Goal: Navigation & Orientation: Find specific page/section

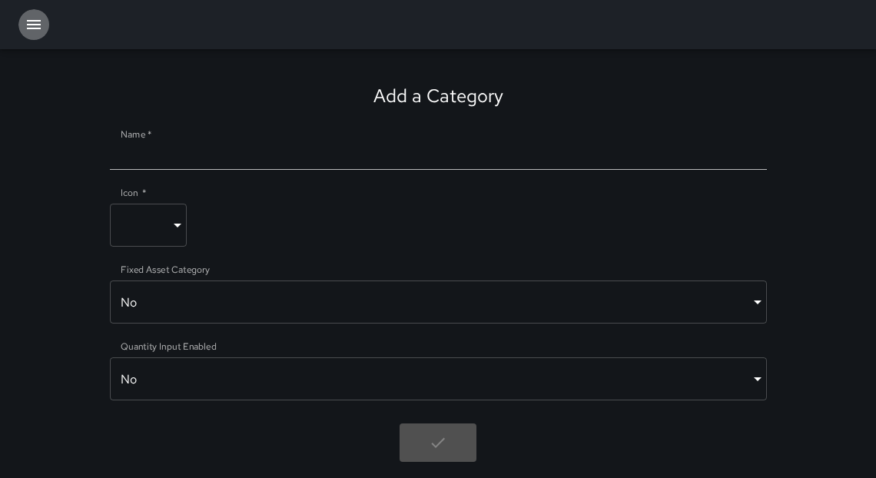
click at [28, 28] on icon "button" at bounding box center [34, 24] width 14 height 9
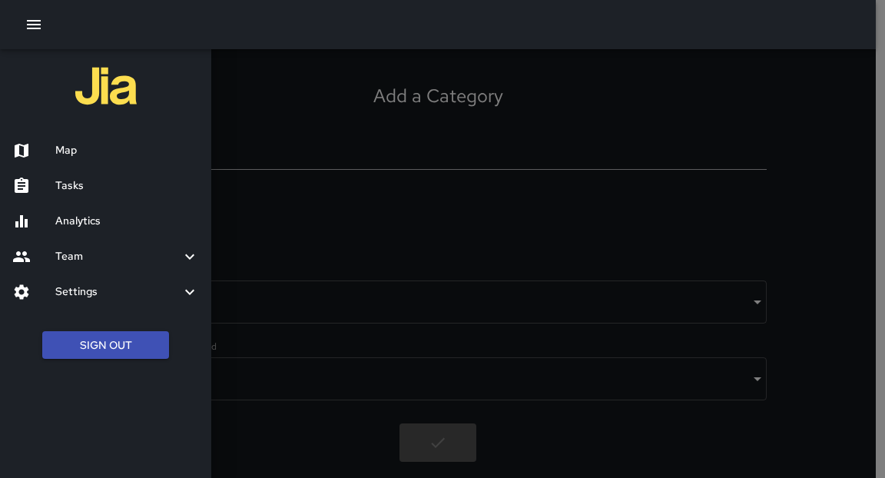
click at [67, 186] on h6 "Tasks" at bounding box center [127, 185] width 144 height 17
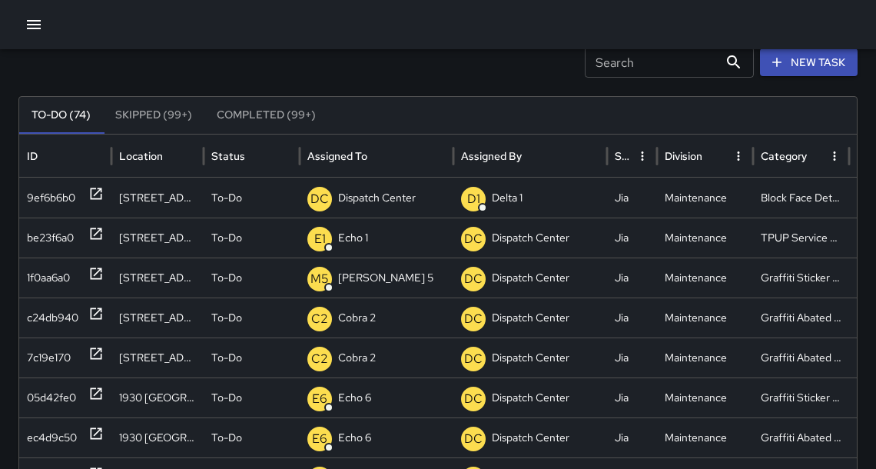
scroll to position [61, 0]
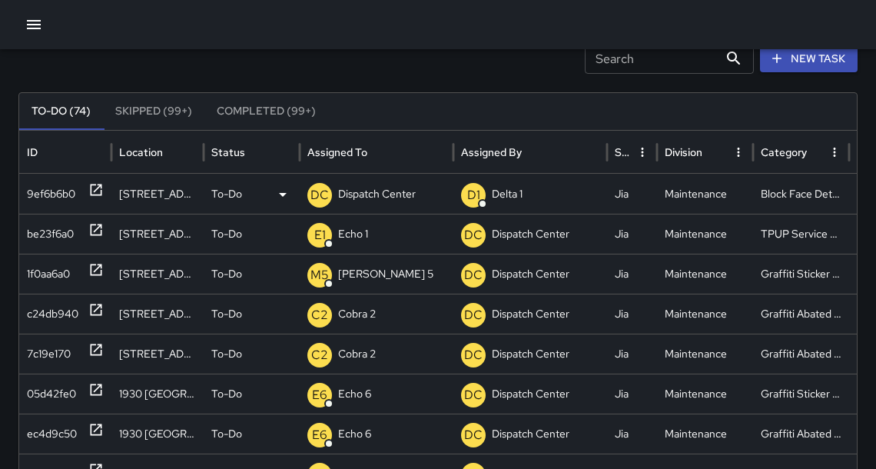
click at [92, 189] on icon at bounding box center [95, 189] width 15 height 15
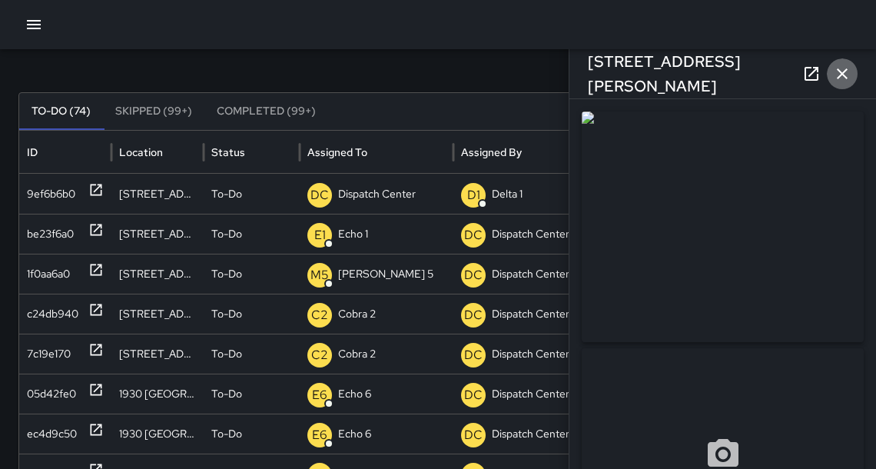
click at [851, 79] on icon "button" at bounding box center [842, 74] width 18 height 18
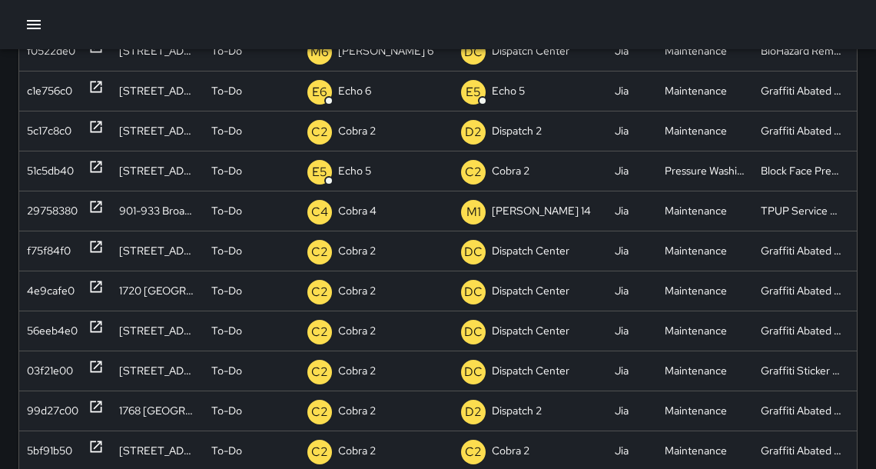
scroll to position [320, 0]
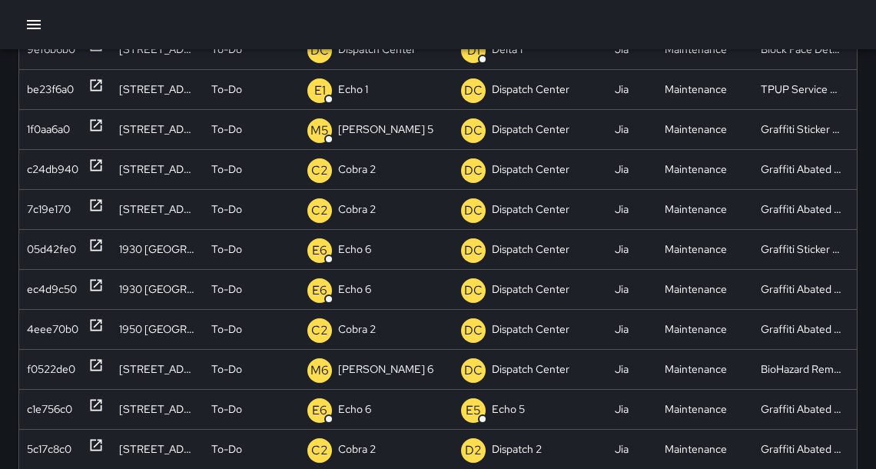
click at [35, 29] on icon "button" at bounding box center [34, 24] width 18 height 18
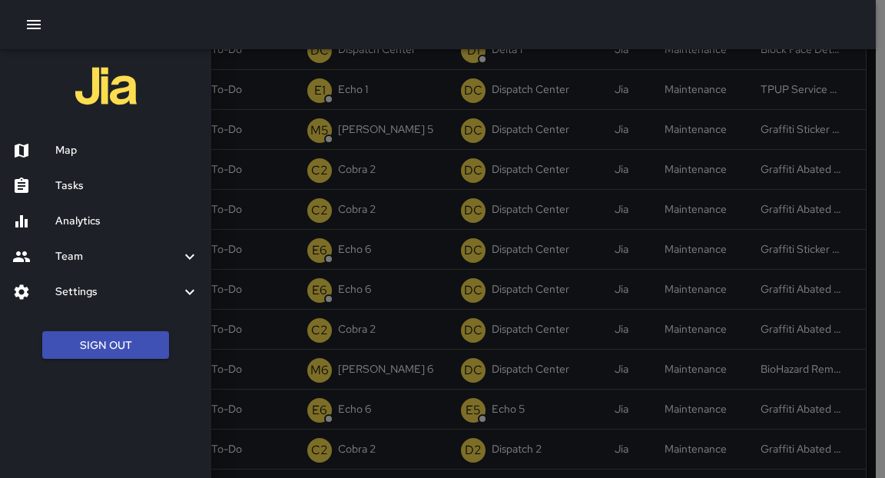
click at [91, 187] on h6 "Tasks" at bounding box center [127, 185] width 144 height 17
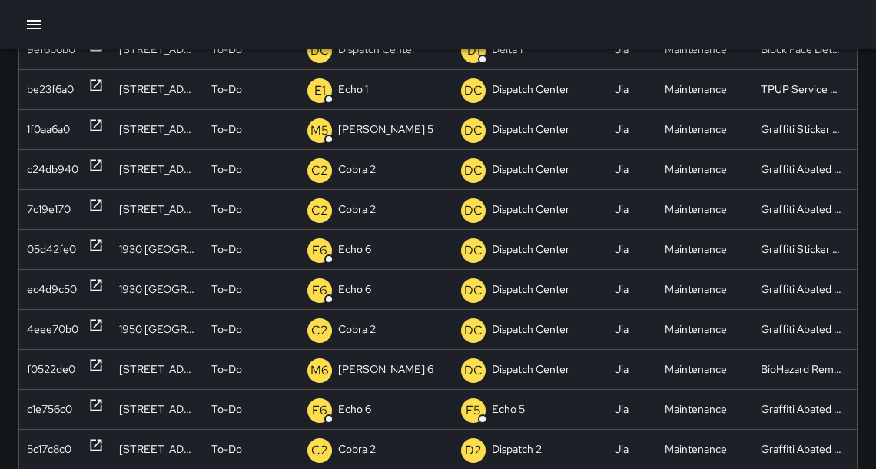
click at [41, 25] on icon "button" at bounding box center [34, 24] width 18 height 18
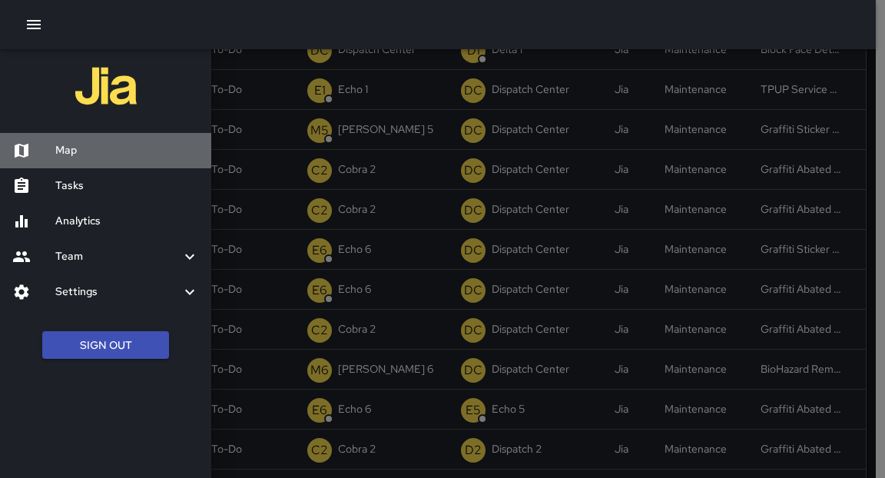
click at [67, 152] on h6 "Map" at bounding box center [127, 150] width 144 height 17
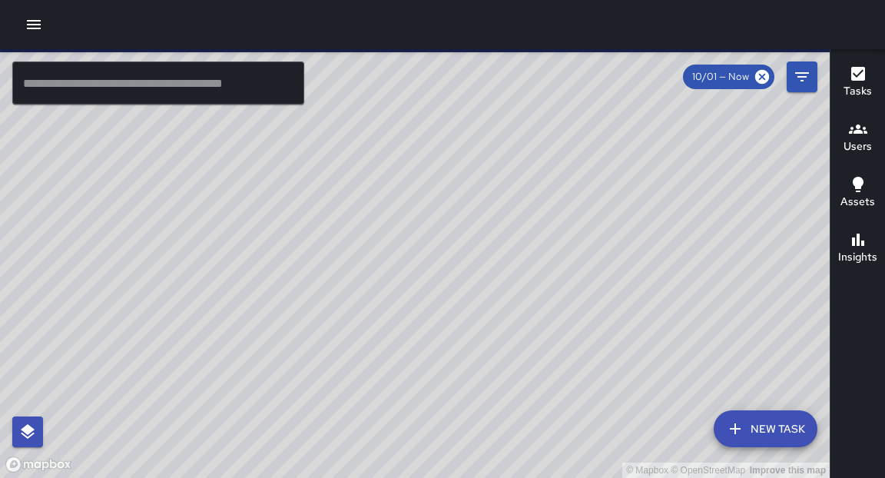
drag, startPoint x: 489, startPoint y: 209, endPoint x: 473, endPoint y: 263, distance: 56.2
click at [473, 263] on div "© Mapbox © OpenStreetMap Improve this map" at bounding box center [415, 263] width 830 height 429
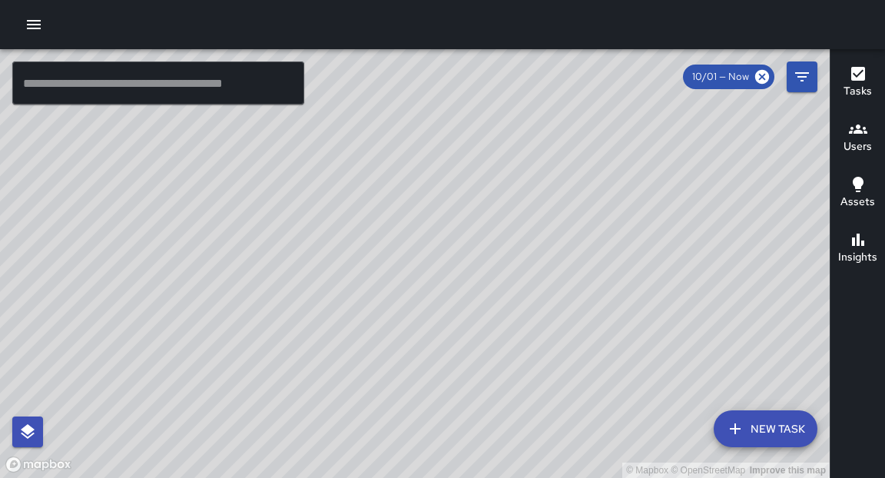
drag, startPoint x: 493, startPoint y: 188, endPoint x: 493, endPoint y: 343, distance: 154.4
click at [493, 343] on div "© Mapbox © OpenStreetMap Improve this map" at bounding box center [415, 263] width 830 height 429
drag, startPoint x: 528, startPoint y: 219, endPoint x: 505, endPoint y: 317, distance: 101.0
click at [501, 332] on div "© Mapbox © OpenStreetMap Improve this map" at bounding box center [415, 263] width 830 height 429
drag, startPoint x: 582, startPoint y: 155, endPoint x: 584, endPoint y: 243, distance: 87.6
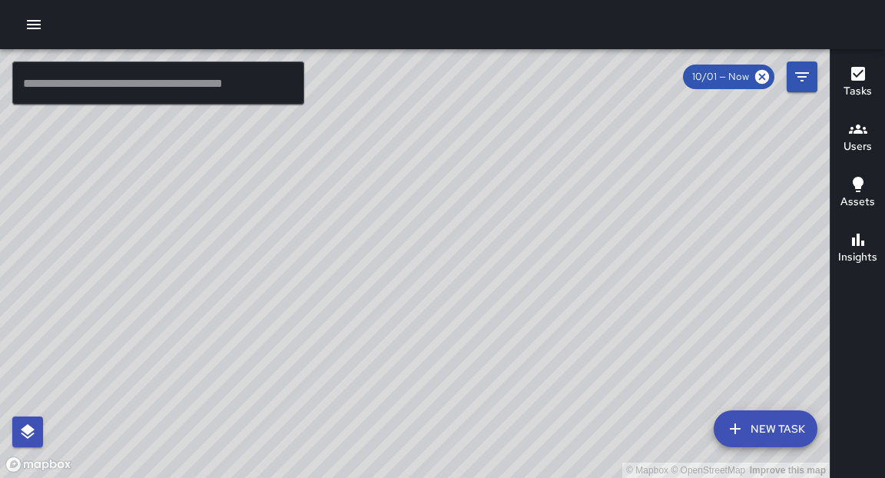
click at [570, 287] on div "© Mapbox © OpenStreetMap Improve this map" at bounding box center [415, 263] width 830 height 429
drag, startPoint x: 632, startPoint y: 151, endPoint x: 592, endPoint y: 215, distance: 76.3
click at [591, 281] on div "© Mapbox © OpenStreetMap Improve this map" at bounding box center [415, 263] width 830 height 429
drag, startPoint x: 606, startPoint y: 134, endPoint x: 594, endPoint y: 215, distance: 81.6
click at [595, 220] on div "© Mapbox © OpenStreetMap Improve this map" at bounding box center [415, 263] width 830 height 429
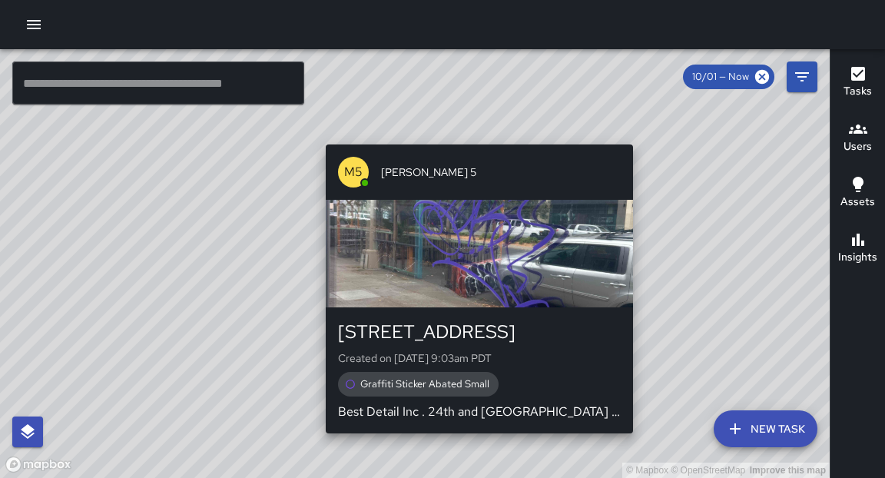
click at [478, 135] on div "© Mapbox © OpenStreetMap Improve this map M5 [PERSON_NAME] 5 2412 Broadway Crea…" at bounding box center [415, 263] width 830 height 429
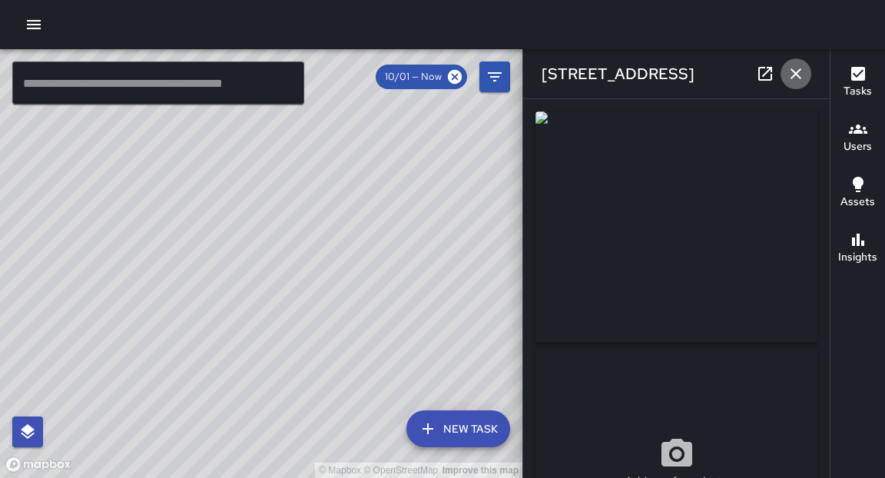
click at [800, 78] on icon "button" at bounding box center [796, 73] width 11 height 11
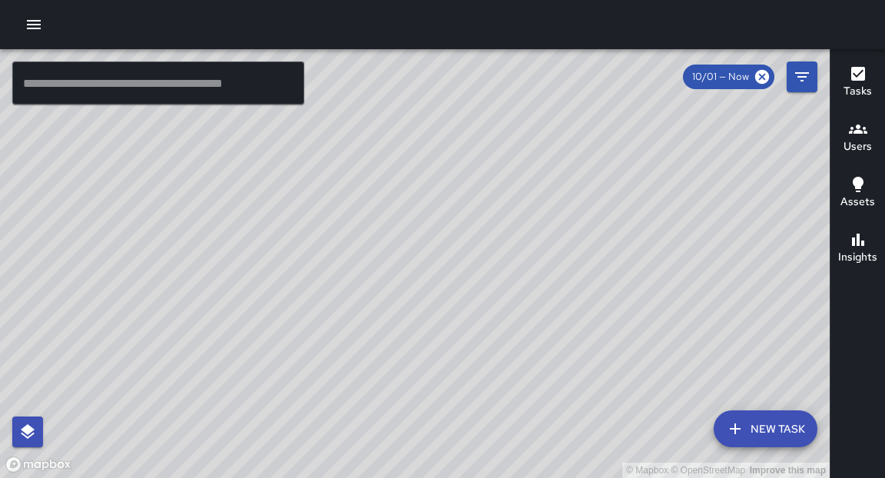
drag, startPoint x: 570, startPoint y: 379, endPoint x: 587, endPoint y: 427, distance: 51.3
click at [587, 427] on div "© Mapbox © OpenStreetMap Improve this map" at bounding box center [415, 263] width 830 height 429
drag, startPoint x: 416, startPoint y: 444, endPoint x: 525, endPoint y: 213, distance: 255.4
click at [525, 213] on div "© Mapbox © OpenStreetMap Improve this map" at bounding box center [415, 263] width 830 height 429
drag, startPoint x: 475, startPoint y: 419, endPoint x: 527, endPoint y: 247, distance: 179.9
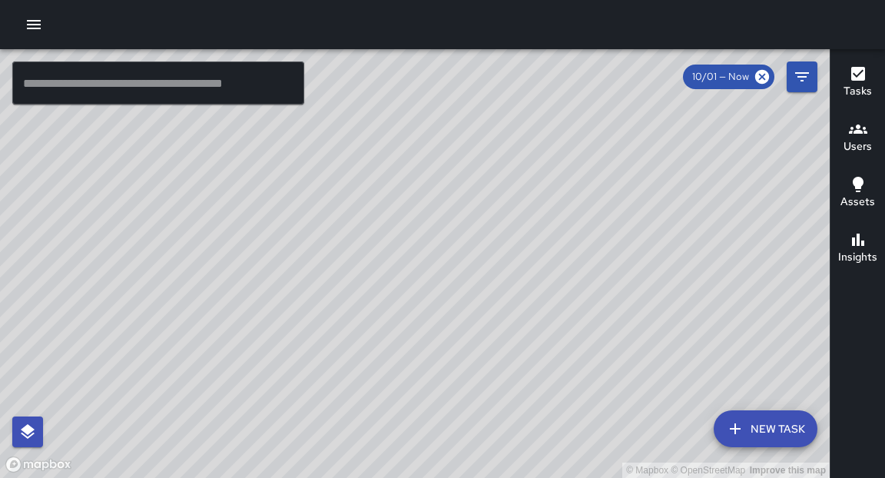
click at [527, 247] on div "© Mapbox © OpenStreetMap Improve this map" at bounding box center [415, 263] width 830 height 429
drag, startPoint x: 486, startPoint y: 350, endPoint x: 493, endPoint y: 270, distance: 80.2
click at [493, 270] on div "© Mapbox © OpenStreetMap Improve this map" at bounding box center [415, 263] width 830 height 429
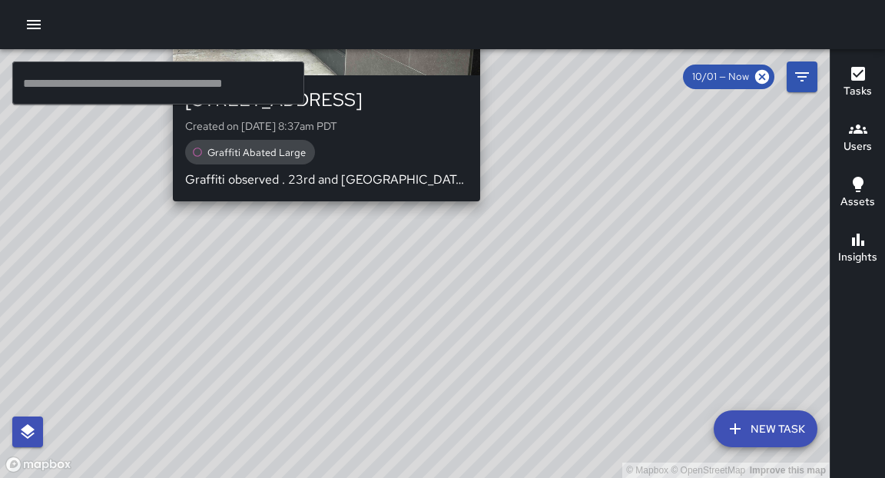
click at [323, 214] on div "© Mapbox © OpenStreetMap Improve this map C2 Cobra 2 2299 Broadway Created on […" at bounding box center [415, 263] width 830 height 429
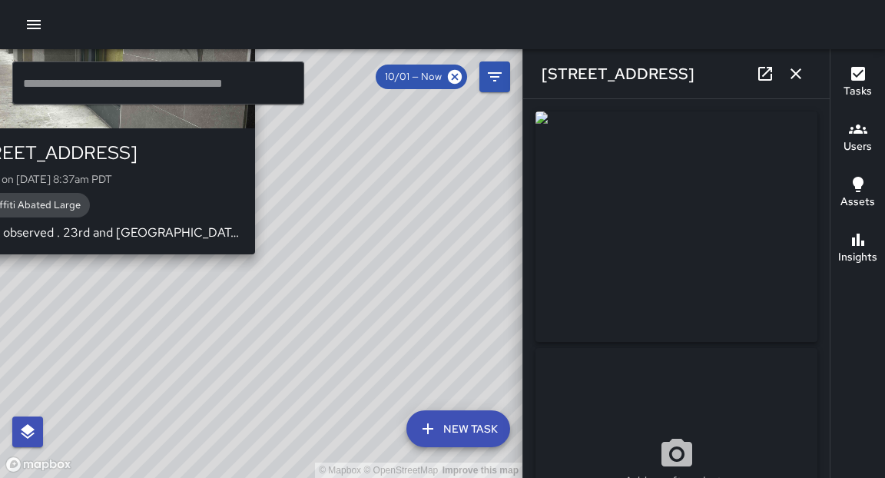
click at [264, 263] on div "© Mapbox © OpenStreetMap Improve this map C2 Cobra 2 2299 Broadway Created on […" at bounding box center [261, 263] width 522 height 429
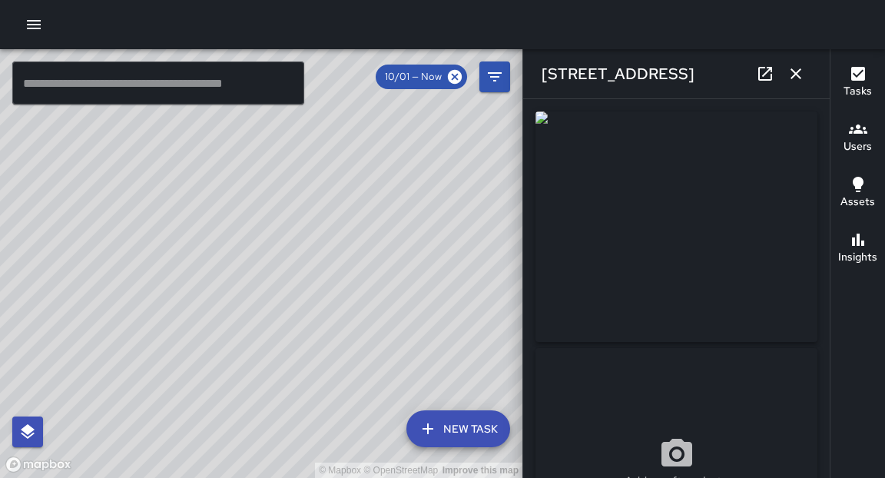
click at [798, 72] on icon "button" at bounding box center [796, 73] width 11 height 11
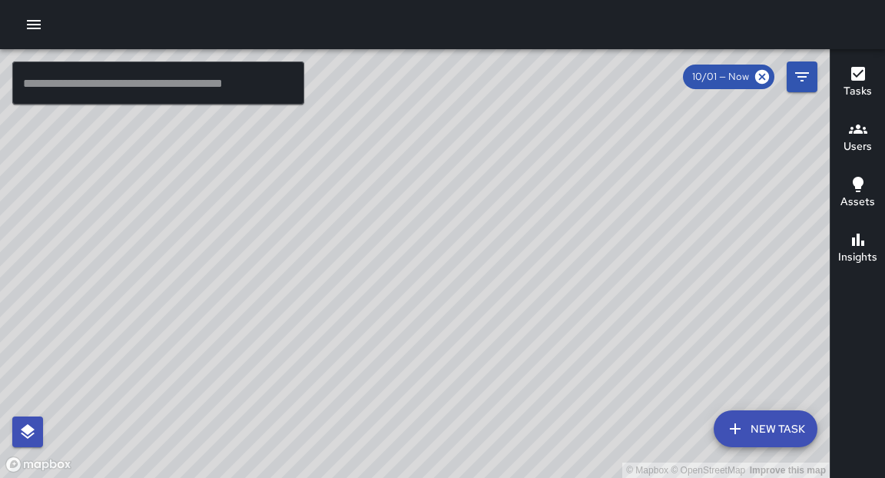
drag, startPoint x: 599, startPoint y: 340, endPoint x: 594, endPoint y: 240, distance: 100.0
click at [594, 240] on div "© Mapbox © OpenStreetMap Improve this map" at bounding box center [415, 263] width 830 height 429
drag, startPoint x: 589, startPoint y: 404, endPoint x: 587, endPoint y: 395, distance: 9.3
click at [587, 395] on div "© Mapbox © OpenStreetMap Improve this map" at bounding box center [415, 263] width 830 height 429
drag, startPoint x: 587, startPoint y: 395, endPoint x: 588, endPoint y: 307, distance: 87.6
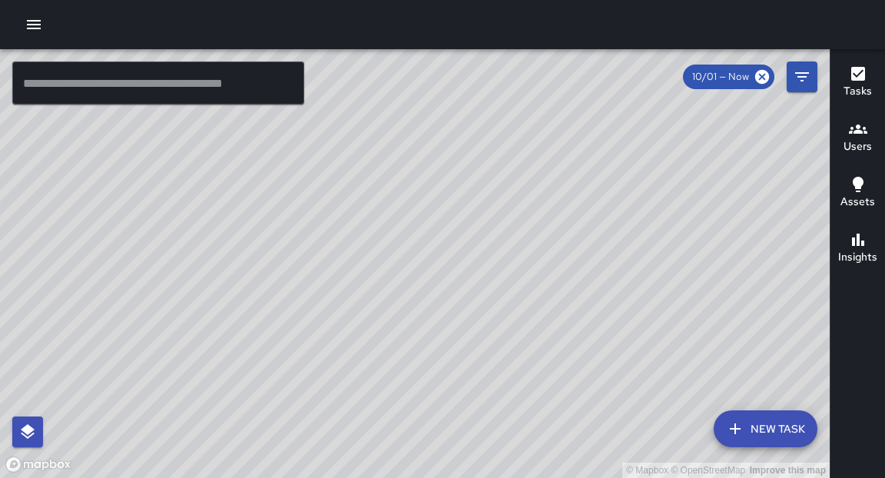
click at [588, 307] on div "© Mapbox © OpenStreetMap Improve this map" at bounding box center [415, 263] width 830 height 429
click at [798, 80] on icon "Filters" at bounding box center [802, 77] width 18 height 18
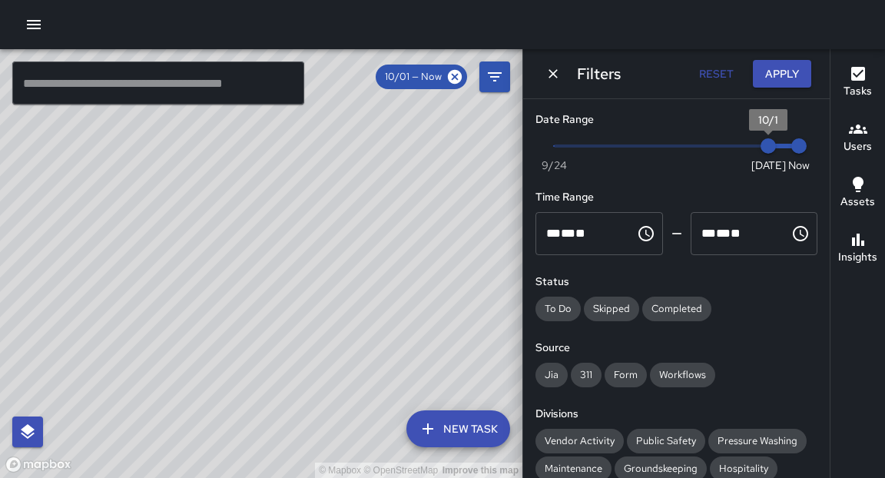
type input "*"
click at [743, 147] on span "Now [DATE] [DATE] 10:22 am" at bounding box center [676, 145] width 245 height 23
click at [369, 159] on div "© Mapbox © OpenStreetMap Improve this map E6 Echo 6 2250 Broadway Created on [D…" at bounding box center [261, 263] width 522 height 429
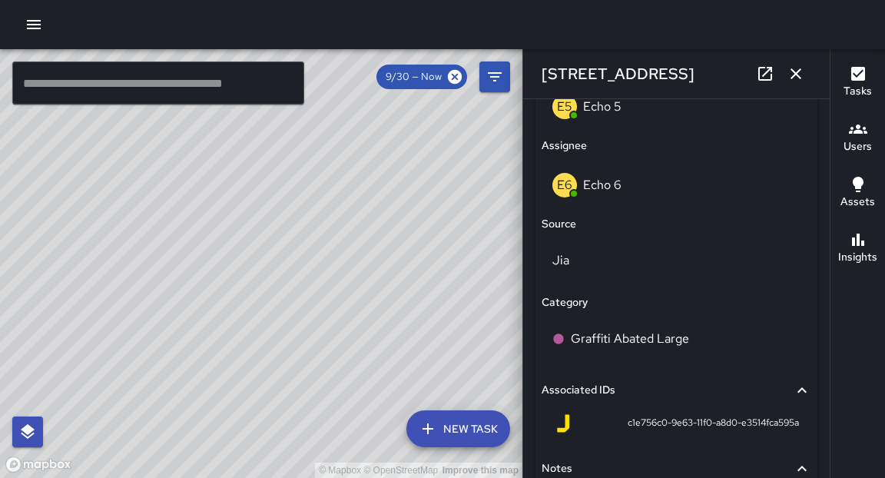
scroll to position [1059, 0]
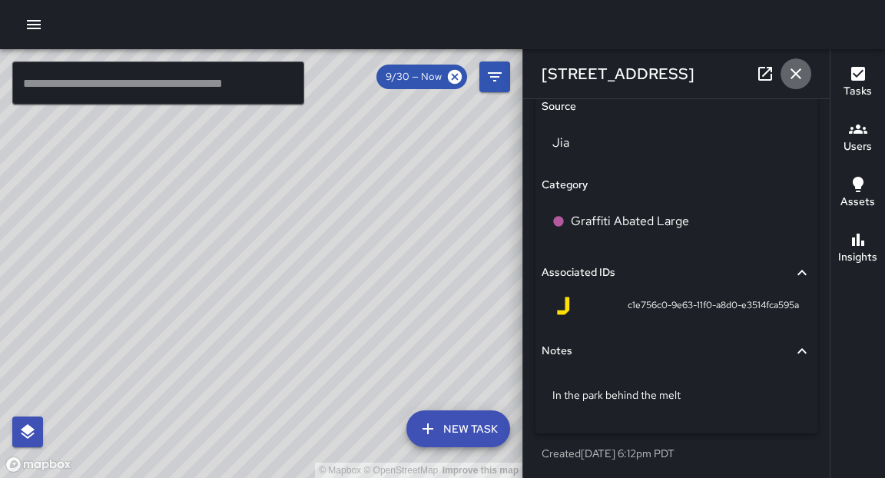
click at [794, 78] on icon "button" at bounding box center [796, 74] width 18 height 18
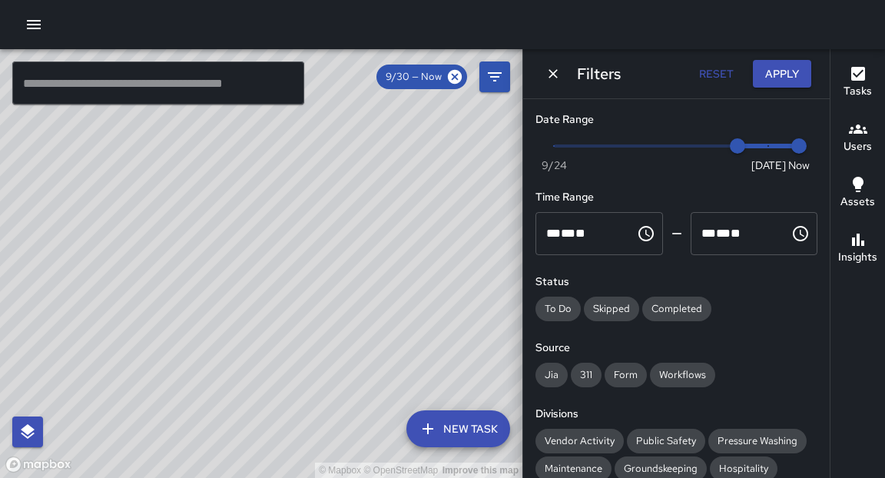
click at [313, 264] on div "© Mapbox © OpenStreetMap Improve this map C2 Cobra 2 2270 Broadway Created on […" at bounding box center [261, 263] width 522 height 429
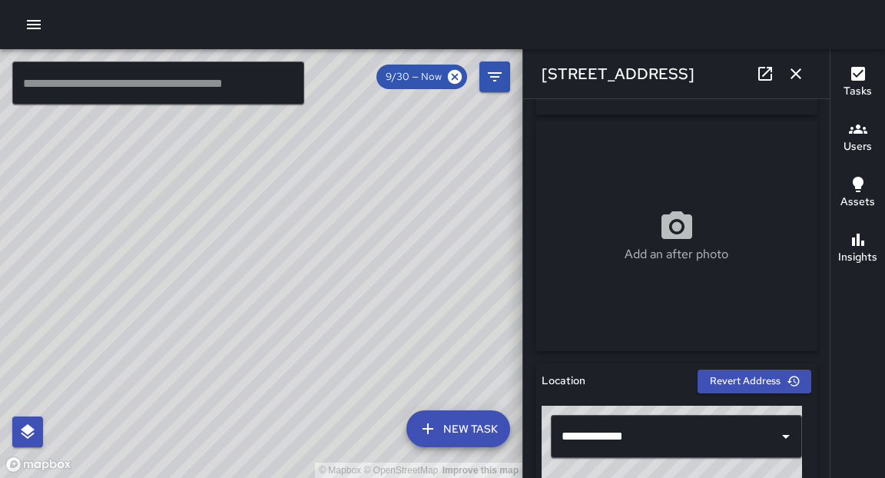
scroll to position [0, 0]
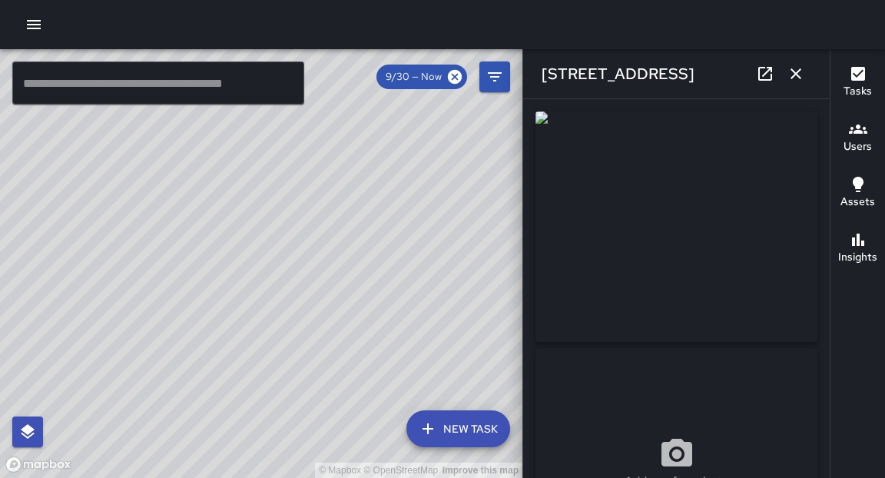
click at [799, 76] on icon "button" at bounding box center [796, 73] width 11 height 11
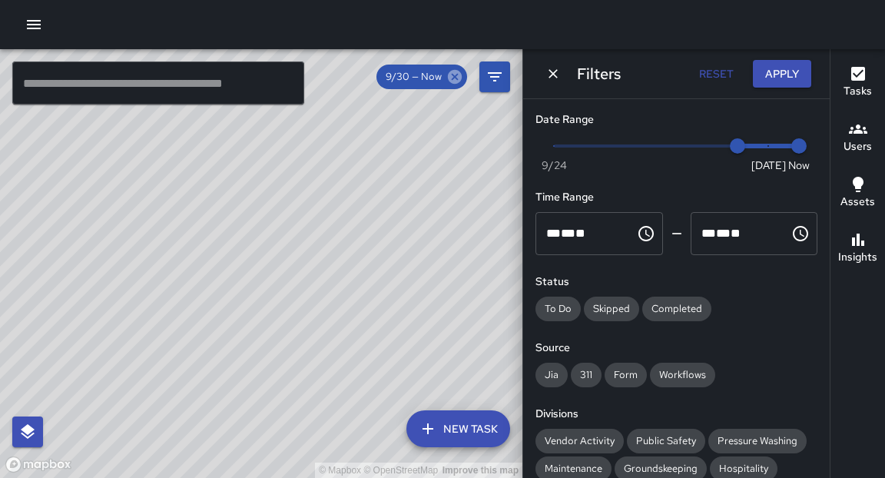
click at [461, 72] on icon at bounding box center [454, 76] width 17 height 17
drag, startPoint x: 261, startPoint y: 238, endPoint x: 386, endPoint y: 319, distance: 148.3
click at [386, 319] on div "© Mapbox © OpenStreetMap Improve this map" at bounding box center [261, 263] width 522 height 429
drag, startPoint x: 270, startPoint y: 180, endPoint x: 347, endPoint y: 374, distance: 208.7
click at [420, 319] on div "© Mapbox © OpenStreetMap Improve this map" at bounding box center [261, 263] width 522 height 429
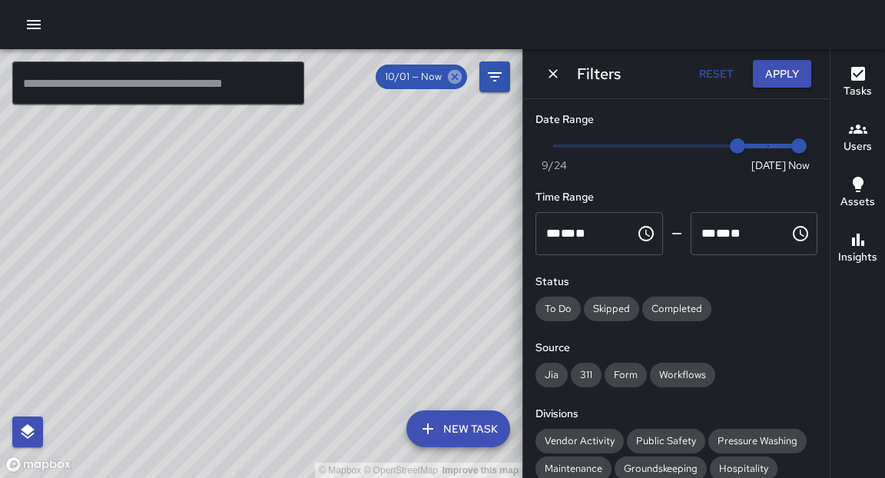
click at [452, 75] on icon at bounding box center [454, 76] width 17 height 17
